Goal: Task Accomplishment & Management: Use online tool/utility

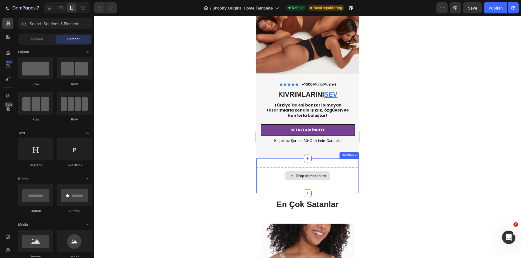
click at [327, 171] on div "Drop element here" at bounding box center [307, 175] width 45 height 9
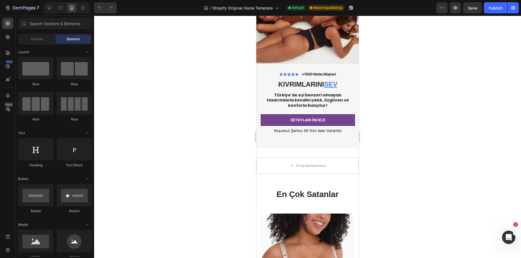
scroll to position [183, 0]
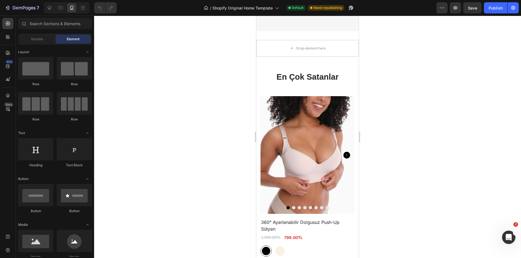
drag, startPoint x: 356, startPoint y: 119, endPoint x: 605, endPoint y: 29, distance: 264.7
click at [336, 42] on div "Drop element here" at bounding box center [307, 48] width 102 height 17
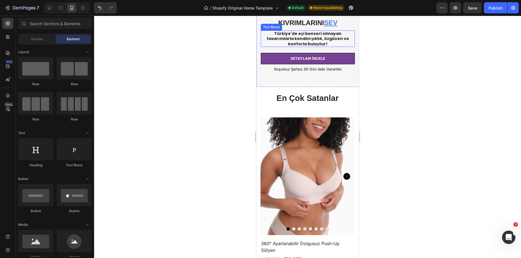
scroll to position [71, 0]
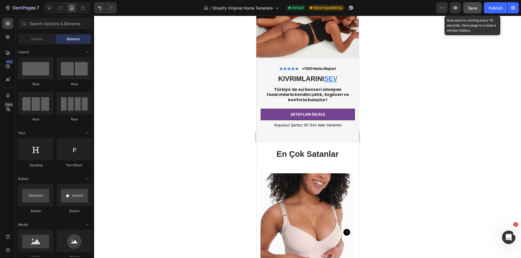
click at [479, 9] on button "Save" at bounding box center [472, 7] width 18 height 11
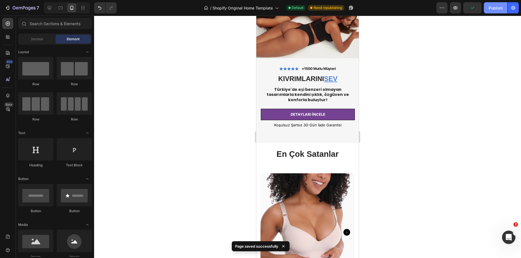
click at [492, 13] on button "Publish" at bounding box center [495, 7] width 23 height 11
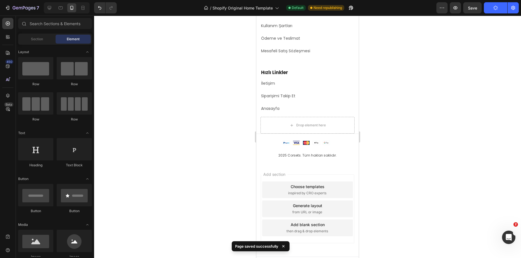
scroll to position [2616, 0]
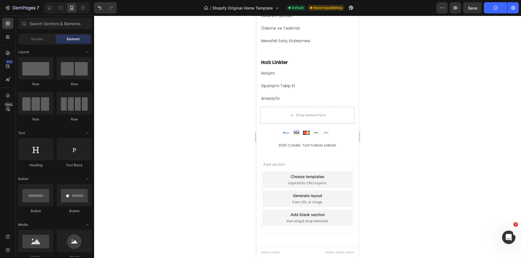
click at [300, 178] on div "Choose templates" at bounding box center [308, 176] width 34 height 6
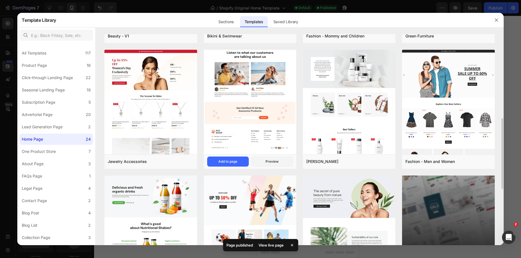
scroll to position [333, 0]
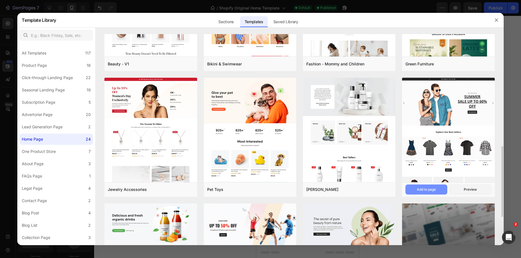
click at [431, 191] on div "Add to page" at bounding box center [426, 189] width 19 height 5
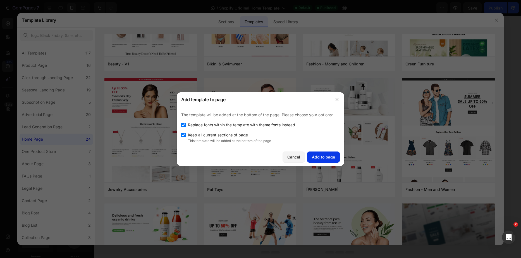
click at [319, 157] on div "Add to page" at bounding box center [323, 157] width 23 height 6
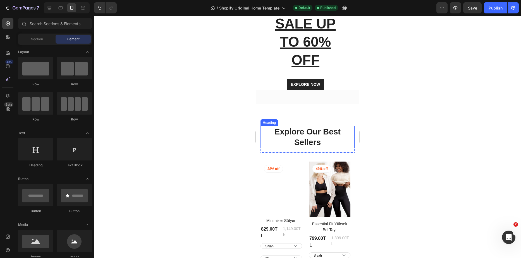
scroll to position [2725, 0]
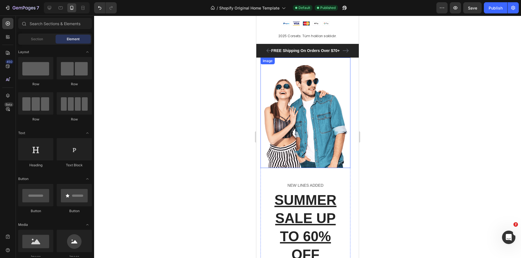
click at [348, 121] on img at bounding box center [305, 113] width 90 height 110
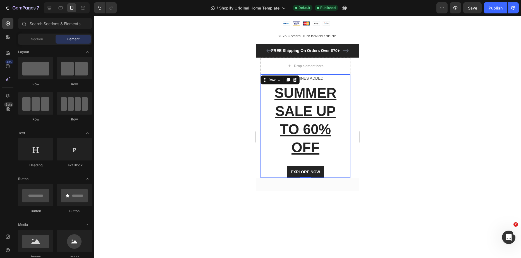
click at [348, 97] on div "NEW LINES ADDED Text block SUMMER SALE UP TO 60% OFF Heading EXPLORE NOW Button…" at bounding box center [305, 125] width 90 height 103
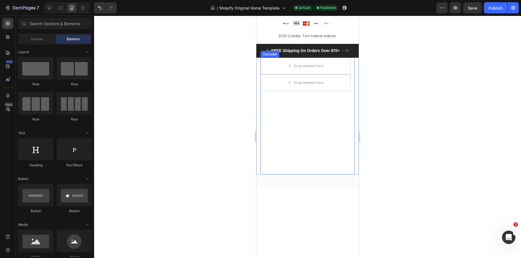
click at [342, 112] on div "Drop element here Drop element here Row" at bounding box center [305, 116] width 90 height 117
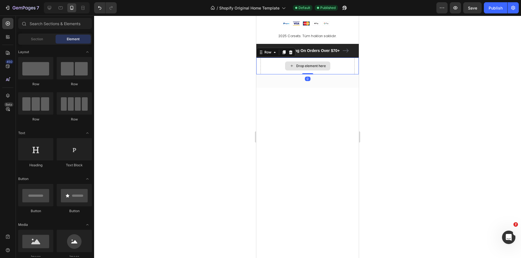
click at [342, 59] on div "Drop element here" at bounding box center [307, 66] width 94 height 17
click at [349, 68] on div "Drop element here" at bounding box center [307, 66] width 102 height 17
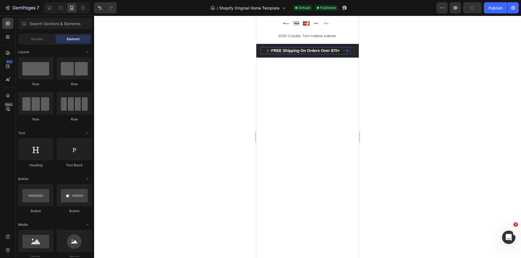
click at [346, 52] on p "FREE Shipping On Orders Over $70+" at bounding box center [305, 51] width 89 height 6
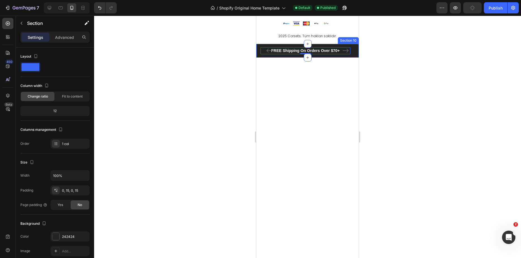
click at [352, 48] on div "FREE Shipping On Orders Over $70+ Text block 0 FREE Shipping On Orders Over $70…" at bounding box center [307, 51] width 102 height 14
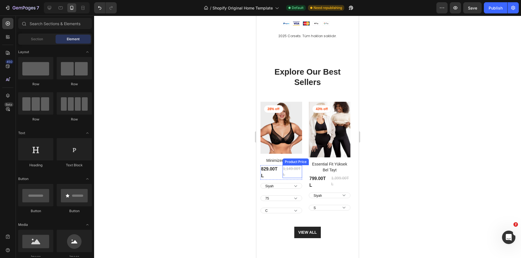
click at [298, 168] on div "1,149.00TL" at bounding box center [293, 171] width 20 height 13
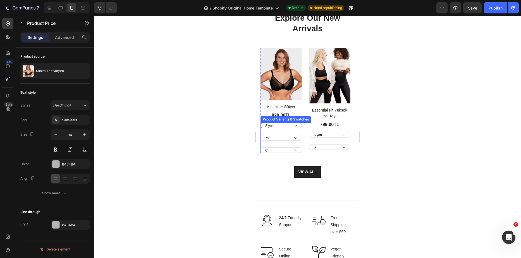
scroll to position [3367, 0]
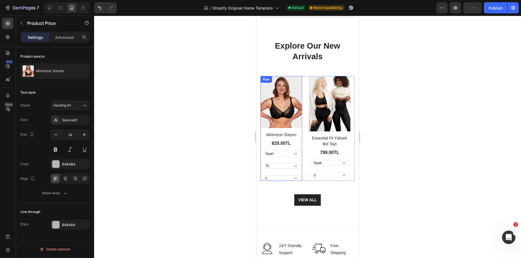
click at [297, 130] on div "Product Images Minimizer Sütyen Product Title 829.00TL Product Price Product Pr…" at bounding box center [281, 128] width 42 height 105
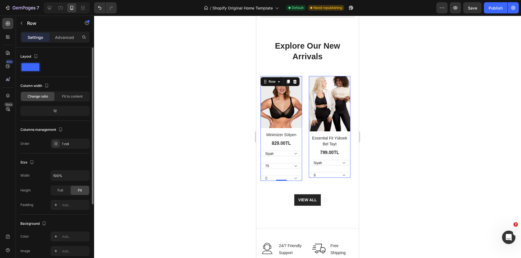
scroll to position [28, 0]
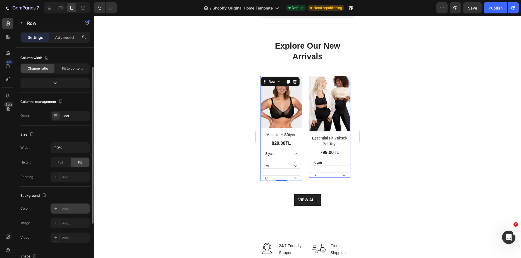
click at [58, 209] on icon at bounding box center [56, 208] width 4 height 4
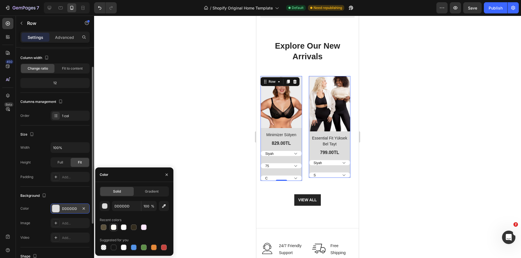
click at [116, 226] on div at bounding box center [114, 227] width 6 height 6
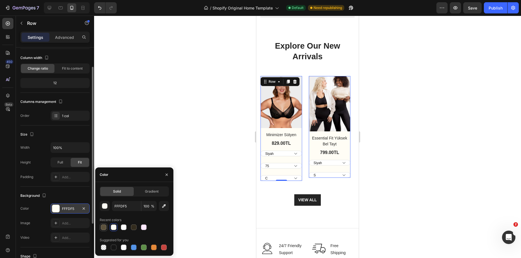
click at [105, 227] on div at bounding box center [104, 227] width 6 height 6
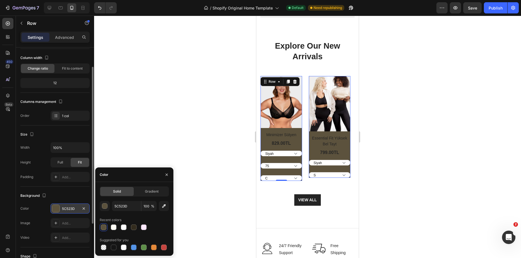
click at [134, 234] on div "5C523D 100 % Recent colors Suggested for you" at bounding box center [134, 226] width 69 height 50
click at [121, 246] on div at bounding box center [124, 247] width 6 height 6
type input "FFFFFF"
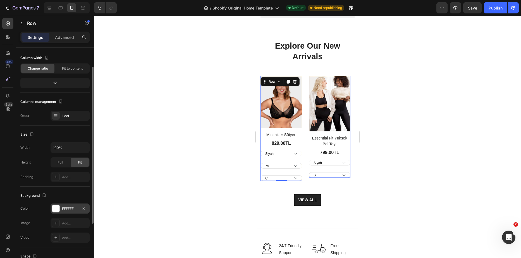
click at [46, 214] on div "The changes might be hidden by the video. Color FFFFFF Image Add... Video Add..." at bounding box center [54, 222] width 69 height 39
click at [56, 221] on icon at bounding box center [56, 223] width 4 height 4
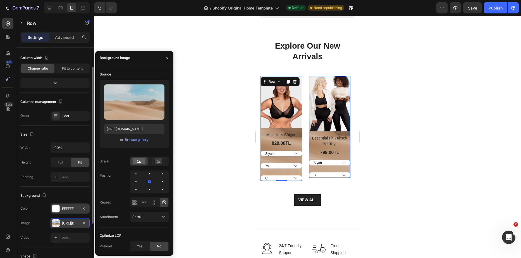
click at [66, 218] on div "[URL][DOMAIN_NAME]" at bounding box center [70, 223] width 39 height 10
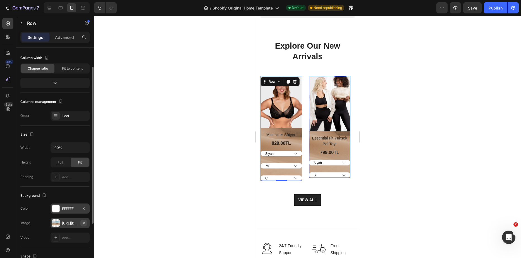
click at [84, 223] on icon "button" at bounding box center [84, 223] width 4 height 4
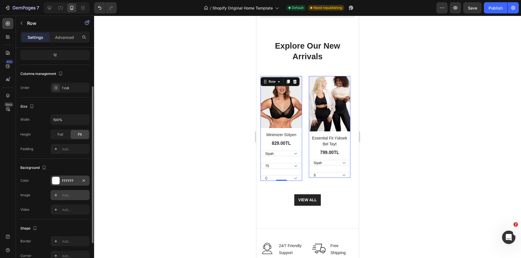
scroll to position [84, 0]
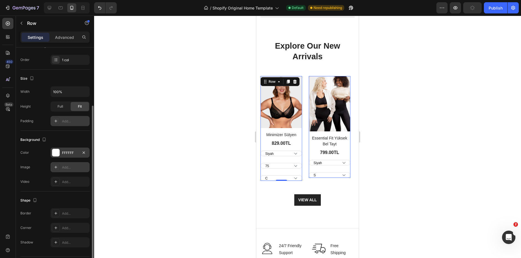
click at [55, 119] on icon at bounding box center [56, 121] width 4 height 4
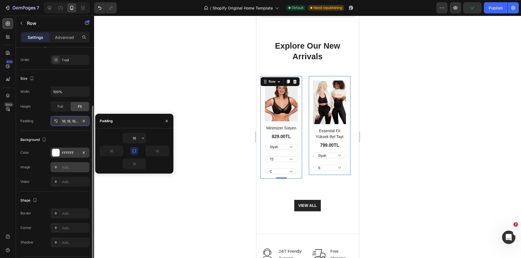
click at [55, 119] on icon at bounding box center [56, 121] width 4 height 4
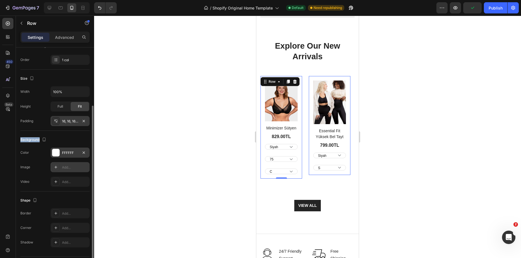
click at [55, 119] on icon at bounding box center [56, 121] width 4 height 4
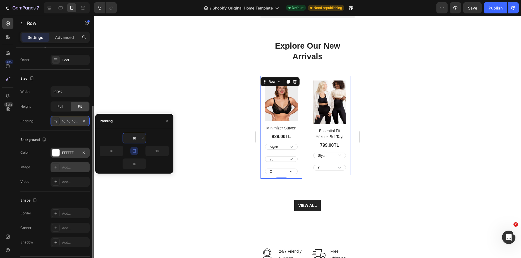
click at [72, 136] on div "Background" at bounding box center [54, 139] width 69 height 9
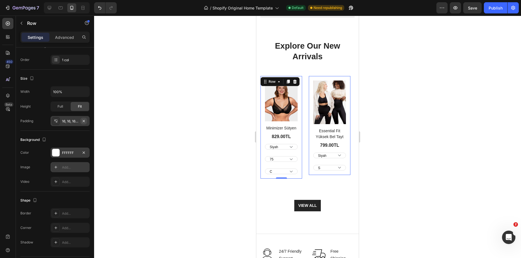
click at [84, 120] on icon "button" at bounding box center [84, 120] width 2 height 2
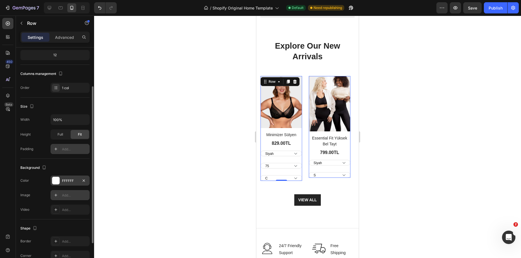
scroll to position [28, 0]
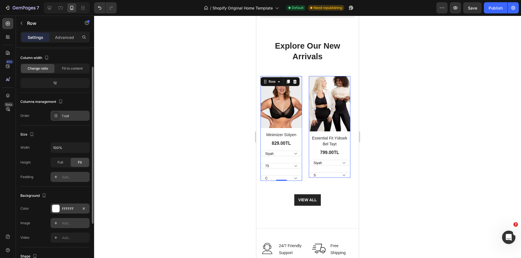
click at [69, 115] on div "1 col" at bounding box center [75, 115] width 26 height 5
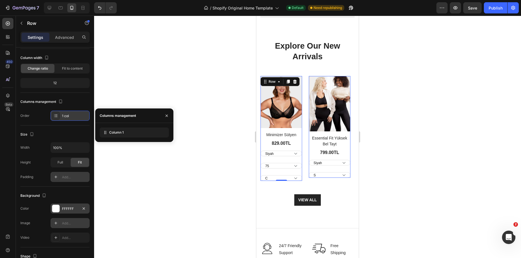
click at [69, 115] on div "1 col" at bounding box center [75, 115] width 26 height 5
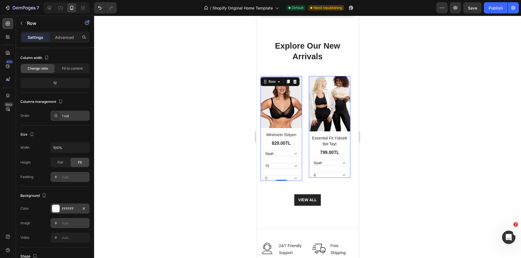
scroll to position [0, 0]
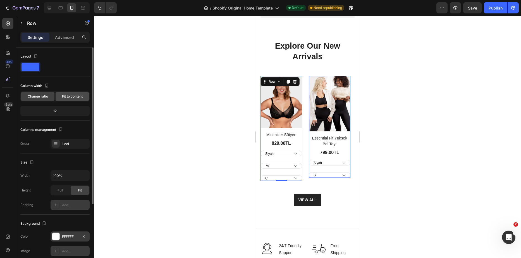
click at [74, 96] on span "Fit to content" at bounding box center [72, 96] width 21 height 5
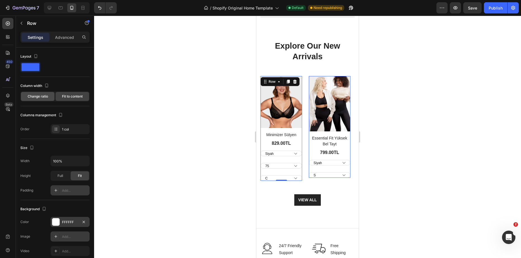
click at [48, 94] on div "Change ratio" at bounding box center [38, 96] width 34 height 9
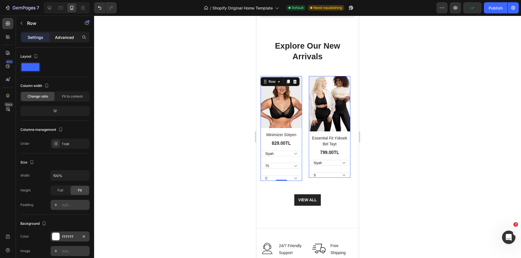
click at [62, 36] on p "Advanced" at bounding box center [64, 37] width 19 height 6
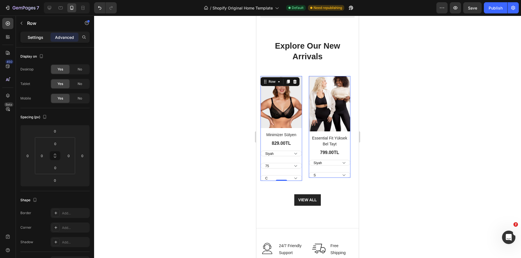
click at [43, 35] on p "Settings" at bounding box center [36, 37] width 16 height 6
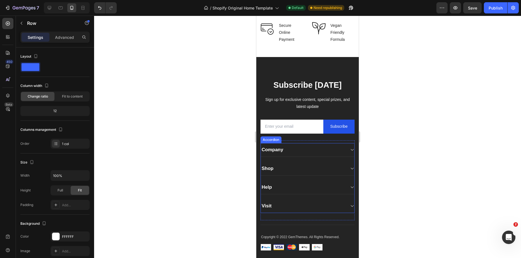
scroll to position [3675, 0]
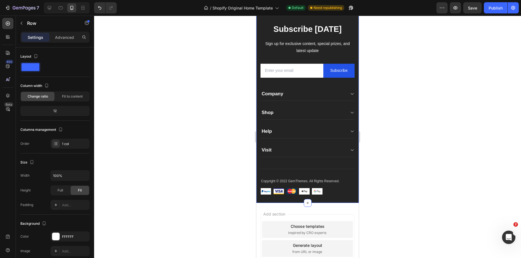
click at [351, 179] on div "Subscribe [DATE] Heading Sign up for exclusive content, special prizes, and lat…" at bounding box center [307, 101] width 102 height 201
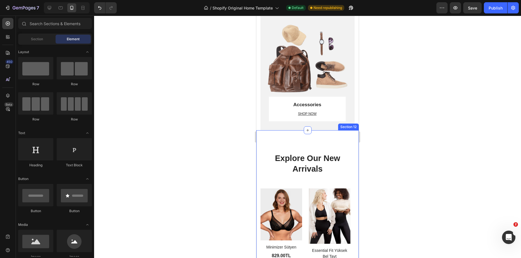
scroll to position [3311, 0]
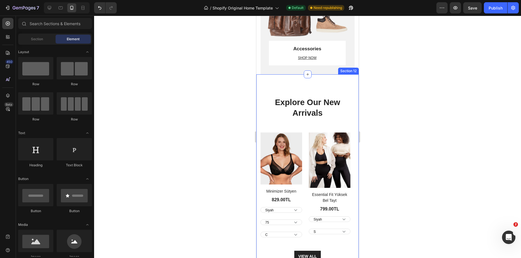
click at [308, 123] on div "Explore Our New Arrivals Heading Row Product Images Minimizer Sütyen Product Ti…" at bounding box center [307, 179] width 94 height 165
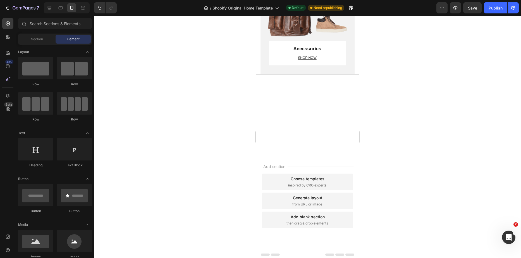
scroll to position [3255, 0]
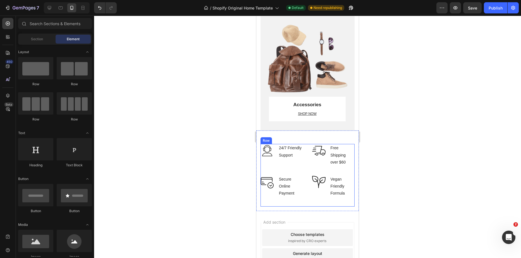
click at [301, 197] on div "Image 24/7 Friendly Support Text block Row Image Free Shipping over $60 Text bl…" at bounding box center [307, 175] width 94 height 62
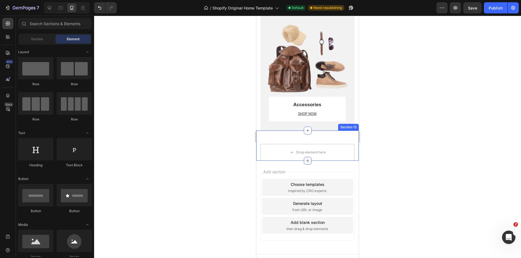
click at [308, 161] on div at bounding box center [308, 161] width 8 height 8
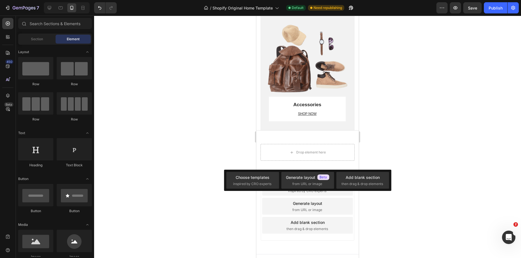
click at [317, 156] on div "Drop element here" at bounding box center [307, 152] width 45 height 9
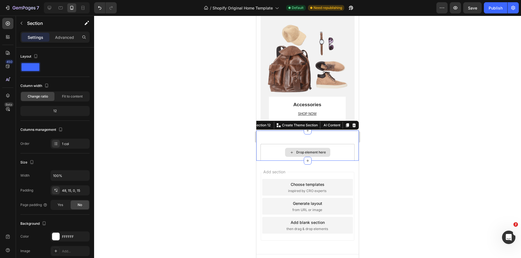
click at [331, 150] on div "Drop element here" at bounding box center [307, 152] width 94 height 17
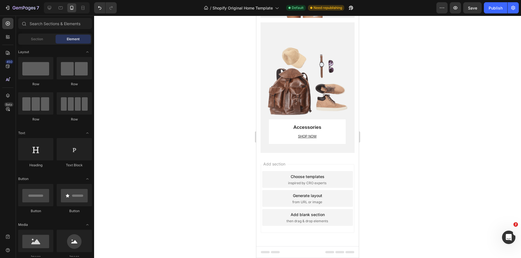
scroll to position [3232, 0]
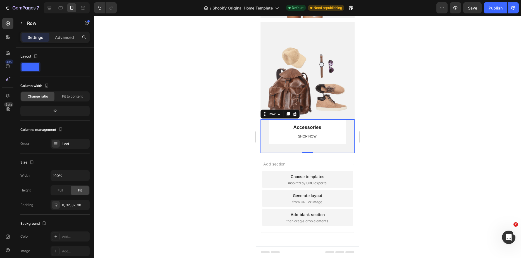
click at [342, 149] on div "Accessories Heading SHOP NOW Text block Row Row 0" at bounding box center [307, 136] width 94 height 34
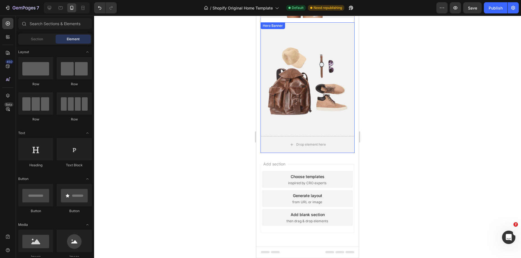
click at [348, 136] on div "Overlay" at bounding box center [307, 87] width 94 height 130
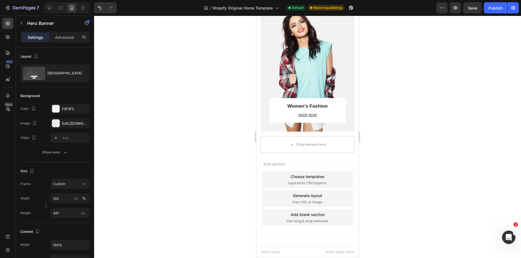
scroll to position [3119, 0]
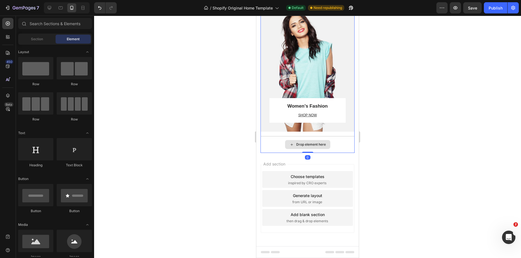
click at [347, 145] on div "Drop element here" at bounding box center [307, 144] width 94 height 17
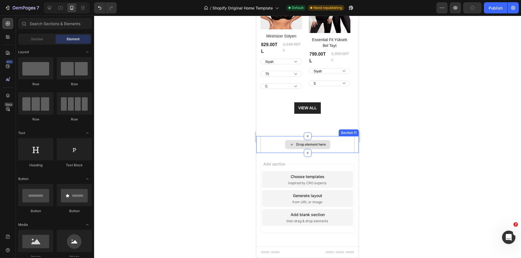
click at [344, 145] on div "Drop element here" at bounding box center [307, 144] width 94 height 17
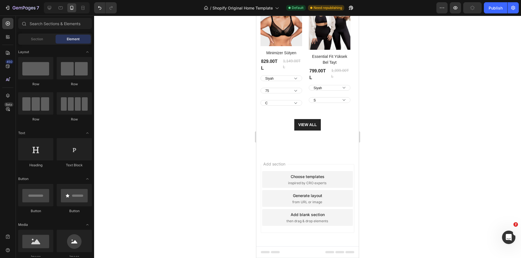
scroll to position [2832, 0]
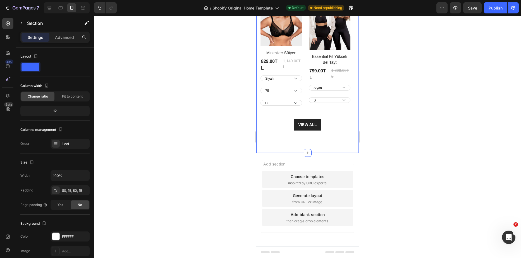
click at [345, 137] on div "Explore Our Best Sellers Heading Row Product Images 28% off Product Badge Row M…" at bounding box center [307, 44] width 102 height 217
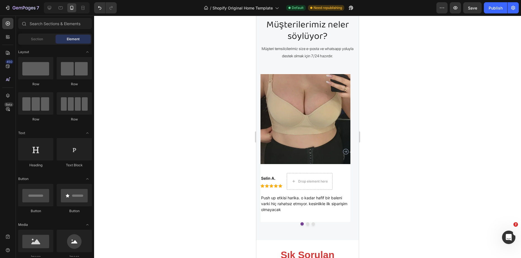
scroll to position [1906, 0]
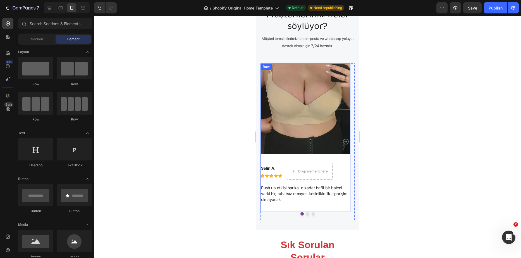
click at [305, 212] on div at bounding box center [307, 213] width 94 height 3
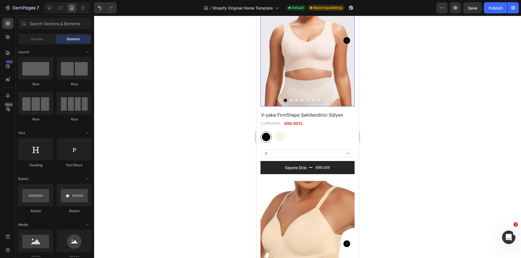
scroll to position [503, 0]
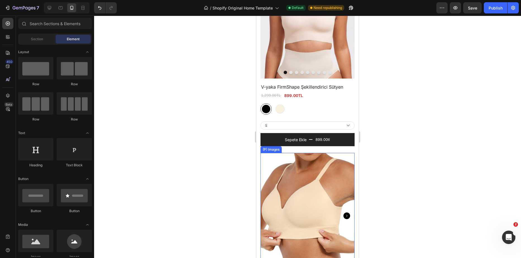
click at [315, 157] on img at bounding box center [307, 215] width 94 height 125
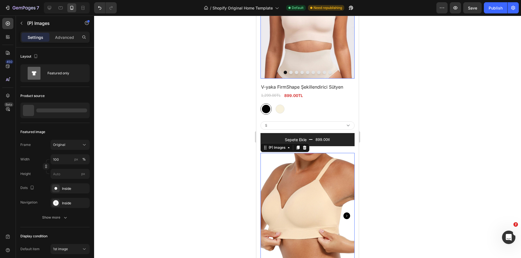
scroll to position [586, 0]
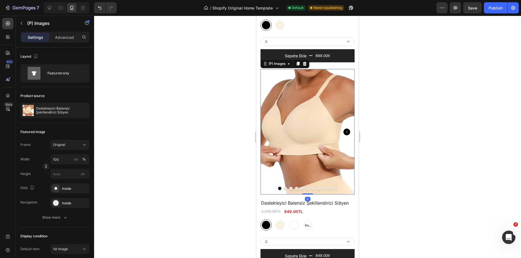
click at [305, 162] on img at bounding box center [307, 131] width 94 height 125
